Goal: Transaction & Acquisition: Purchase product/service

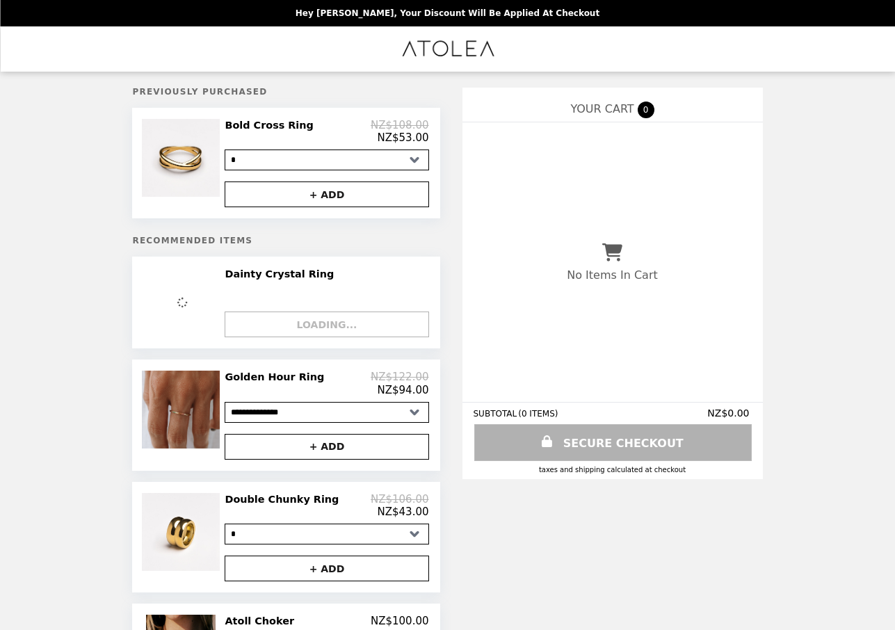
select select "*"
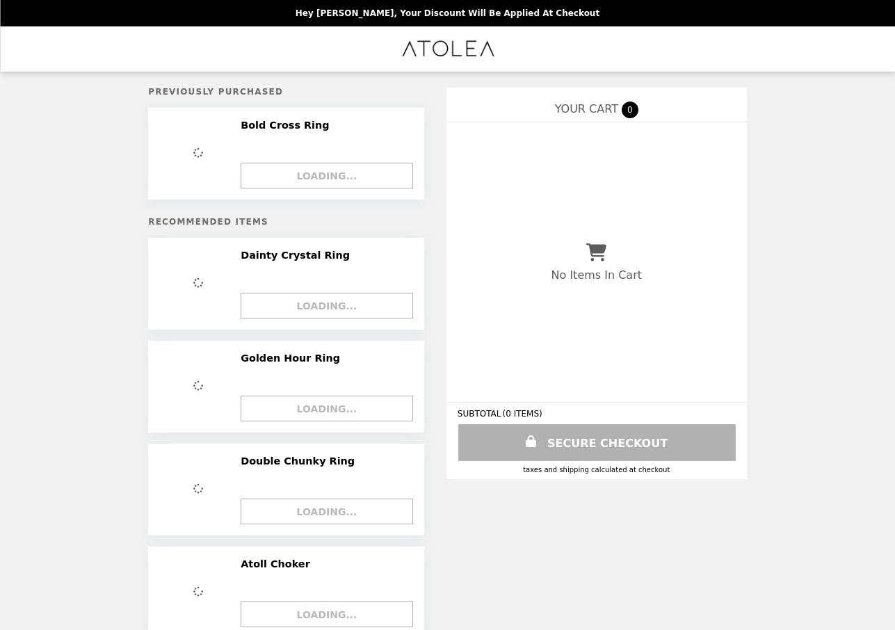
select select "*"
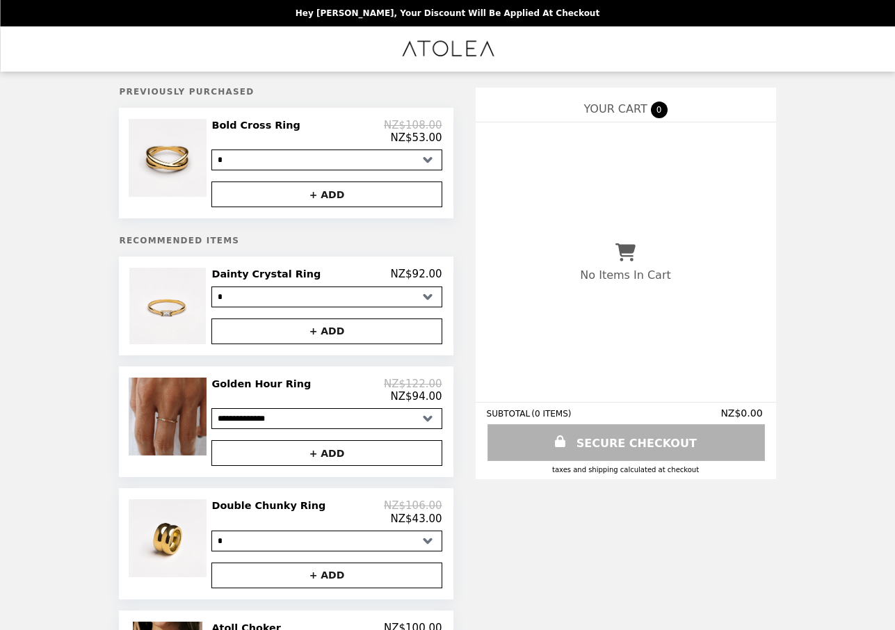
click at [285, 271] on h2 "Dainty Crystal Ring" at bounding box center [268, 274] width 115 height 13
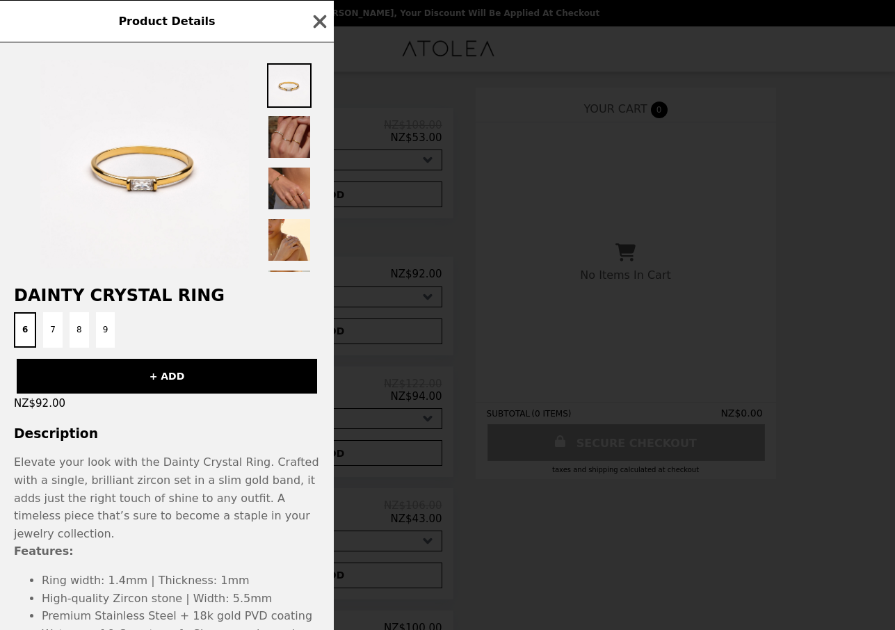
click at [282, 140] on img at bounding box center [289, 137] width 45 height 45
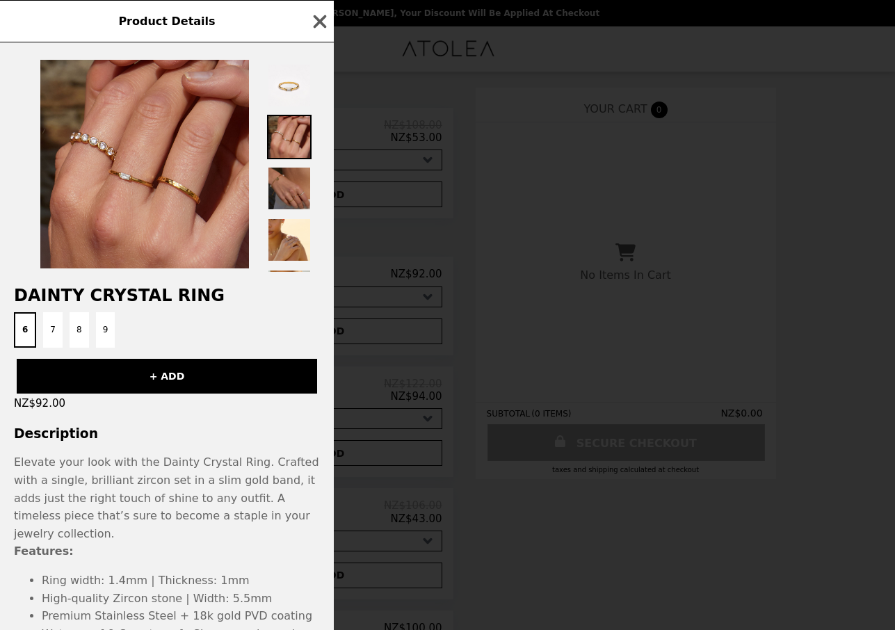
click at [280, 176] on img at bounding box center [289, 188] width 45 height 45
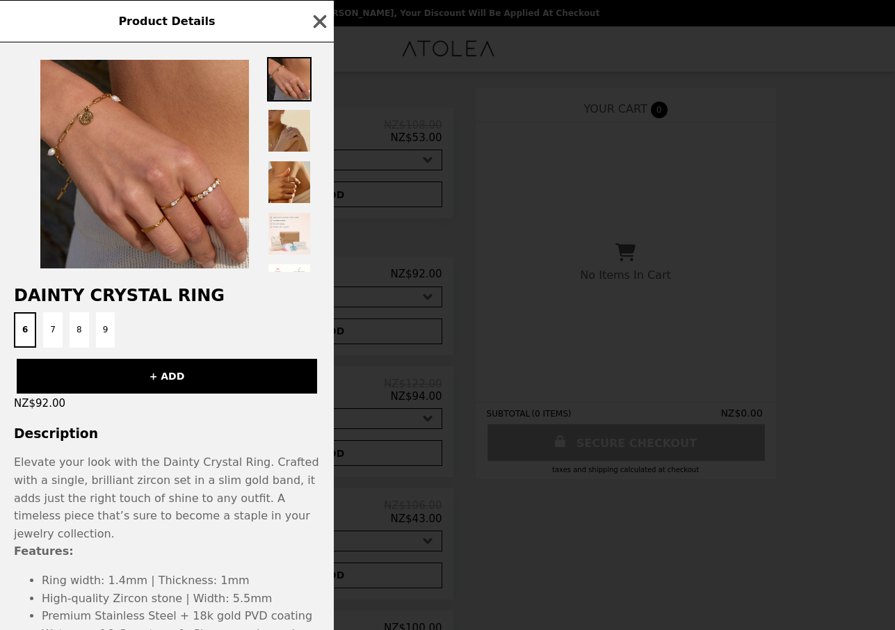
scroll to position [113, 0]
drag, startPoint x: 318, startPoint y: 22, endPoint x: 365, endPoint y: 45, distance: 52.9
click at [318, 22] on icon "button" at bounding box center [320, 21] width 13 height 13
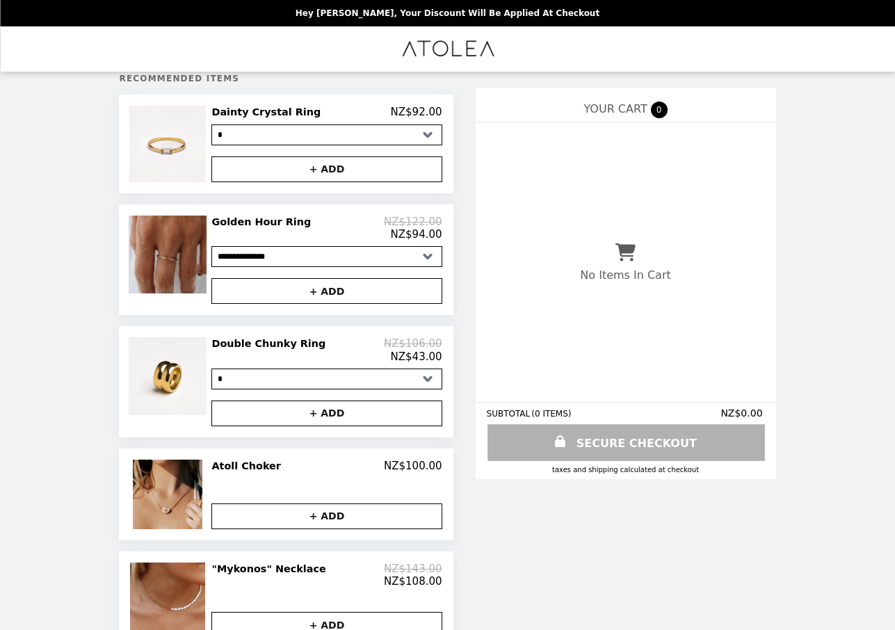
scroll to position [0, 0]
